Goal: Task Accomplishment & Management: Manage account settings

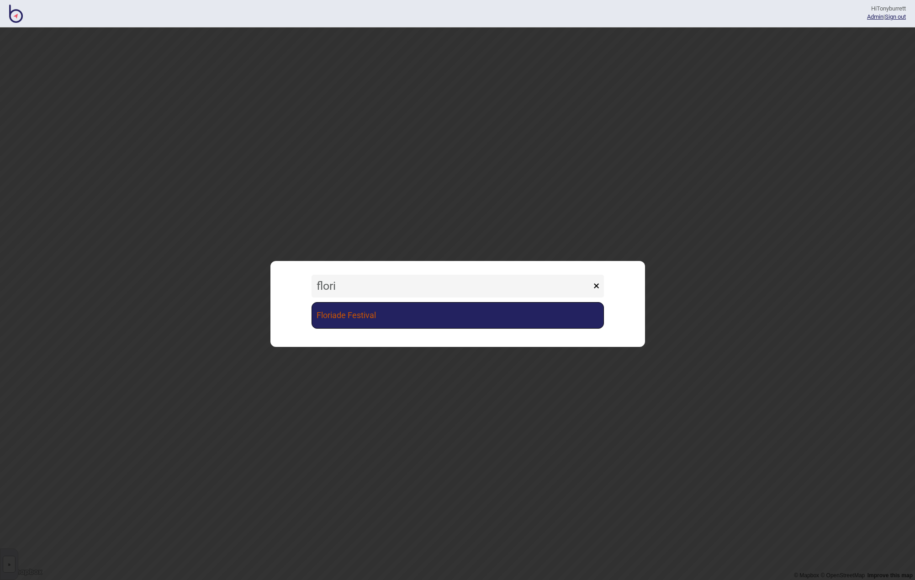
type input "flori"
click at [446, 317] on link "Floriade Festival" at bounding box center [458, 315] width 292 height 27
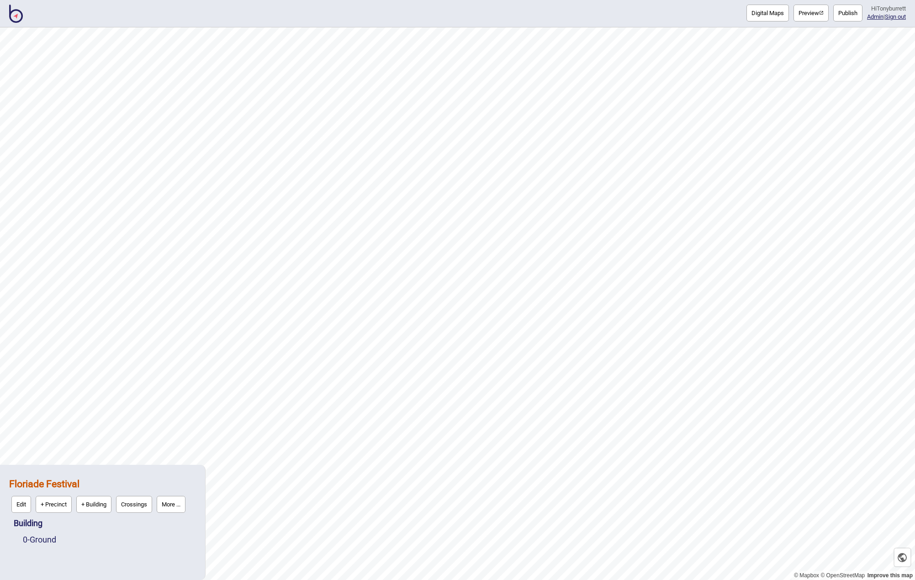
click at [844, 15] on button "Publish" at bounding box center [848, 13] width 29 height 17
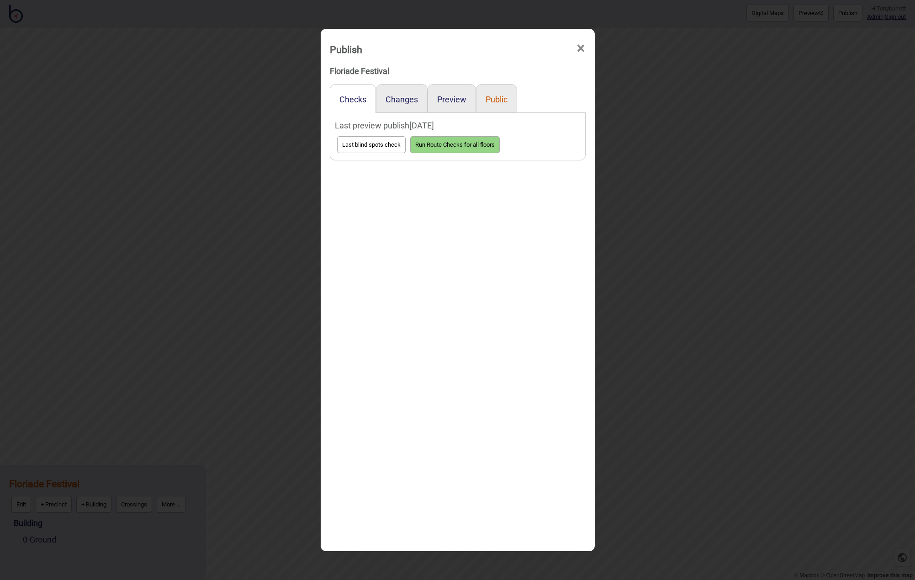
click at [494, 98] on button "Public" at bounding box center [497, 100] width 22 height 10
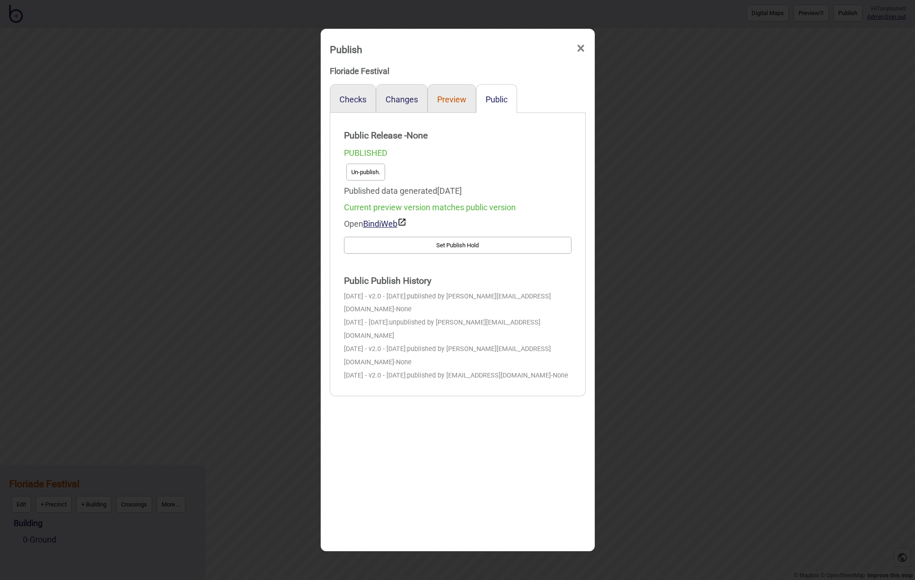
click at [453, 100] on button "Preview" at bounding box center [451, 100] width 29 height 10
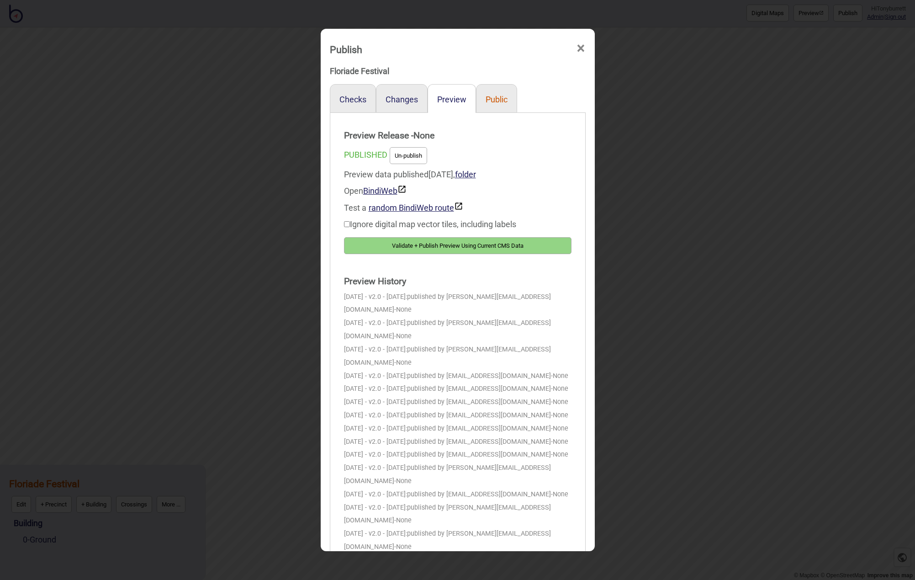
click at [502, 100] on button "Public" at bounding box center [497, 100] width 22 height 10
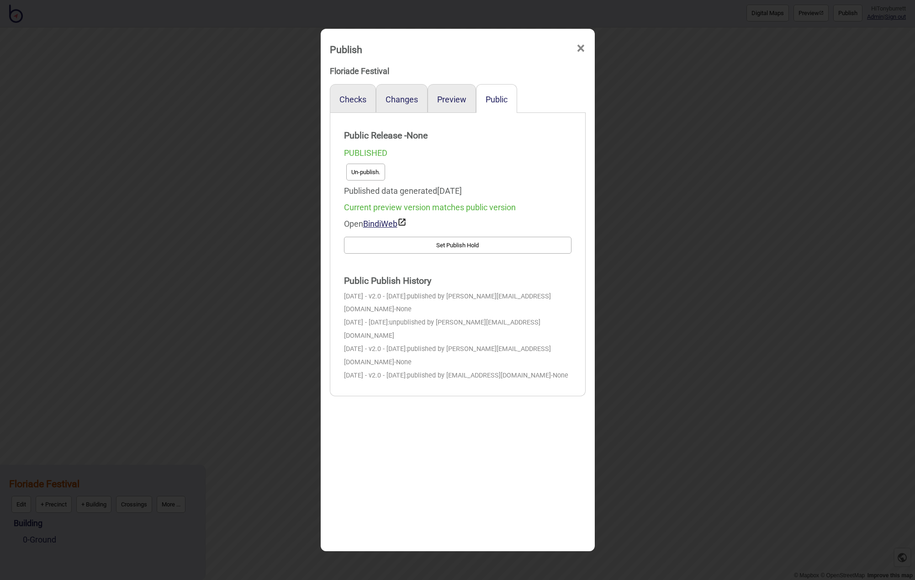
click at [367, 173] on button "Un-publish." at bounding box center [365, 172] width 39 height 17
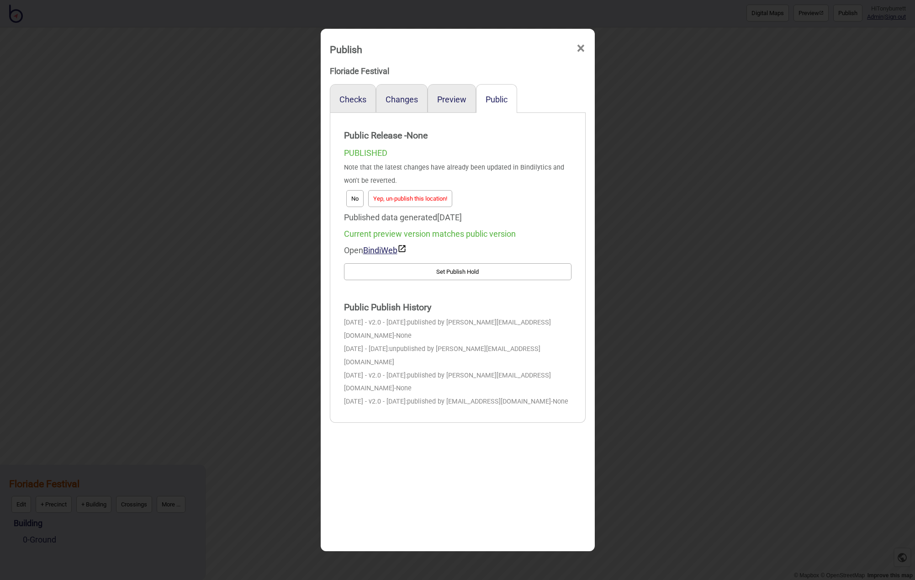
click at [404, 202] on button "Yep, un-publish this location!" at bounding box center [410, 198] width 84 height 17
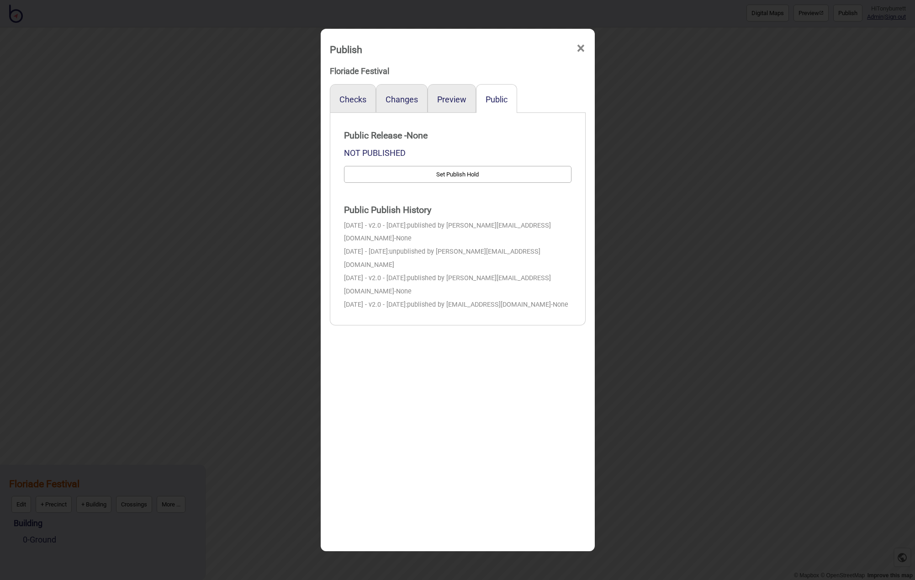
click at [582, 49] on span "×" at bounding box center [581, 48] width 10 height 30
